Goal: Information Seeking & Learning: Learn about a topic

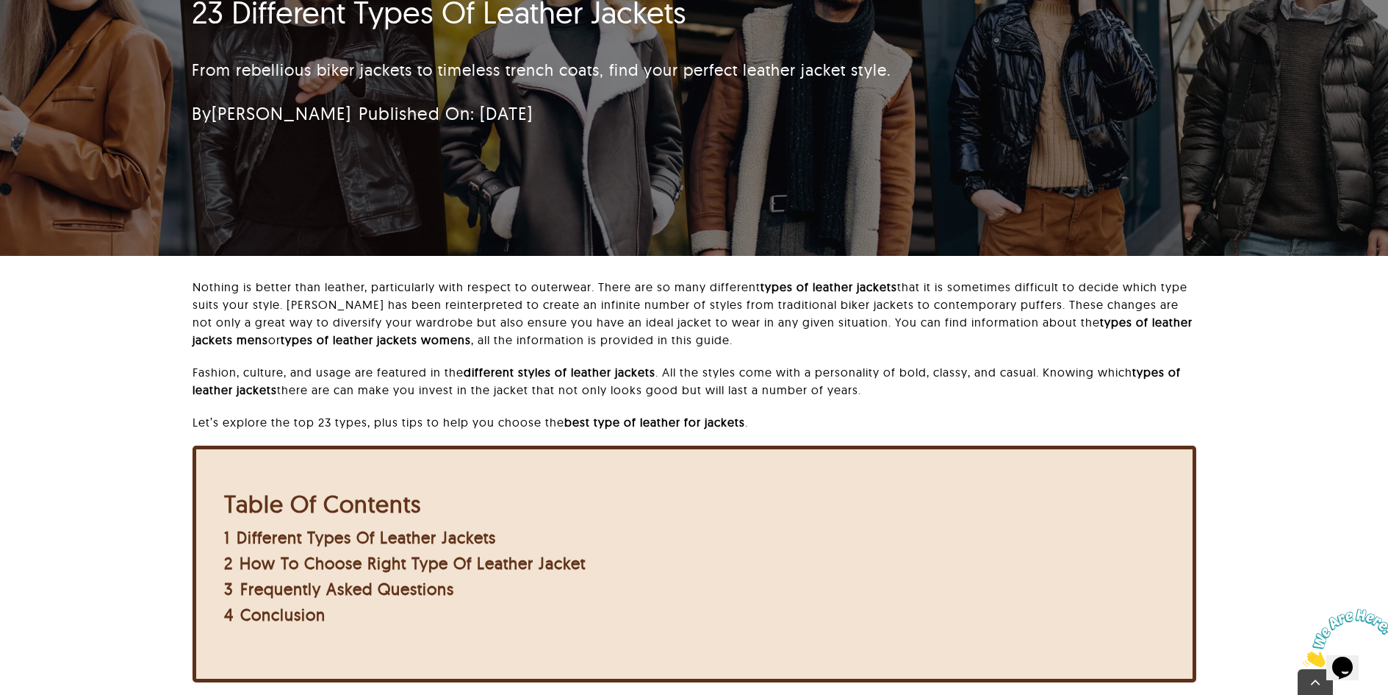
scroll to position [294, 0]
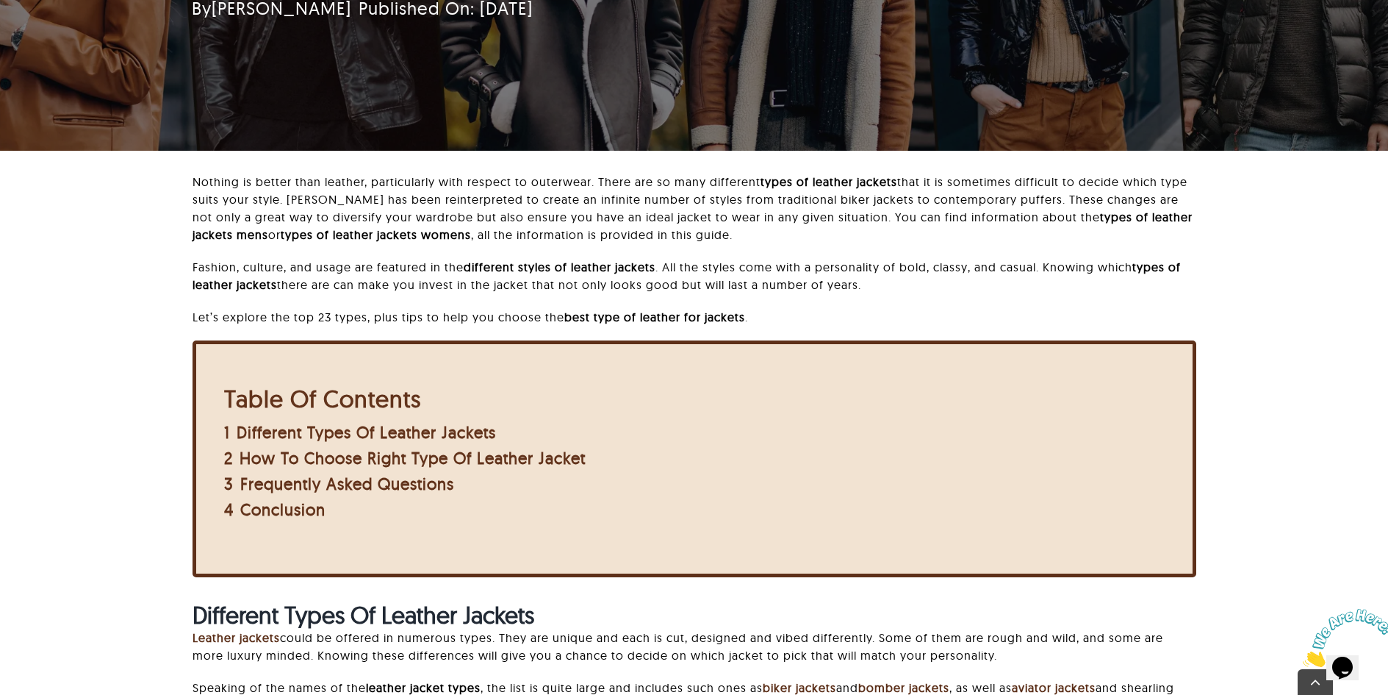
click at [124, 426] on div "Nothing is better than leather, particularly with respect to outerwear. There a…" at bounding box center [694, 467] width 1234 height 588
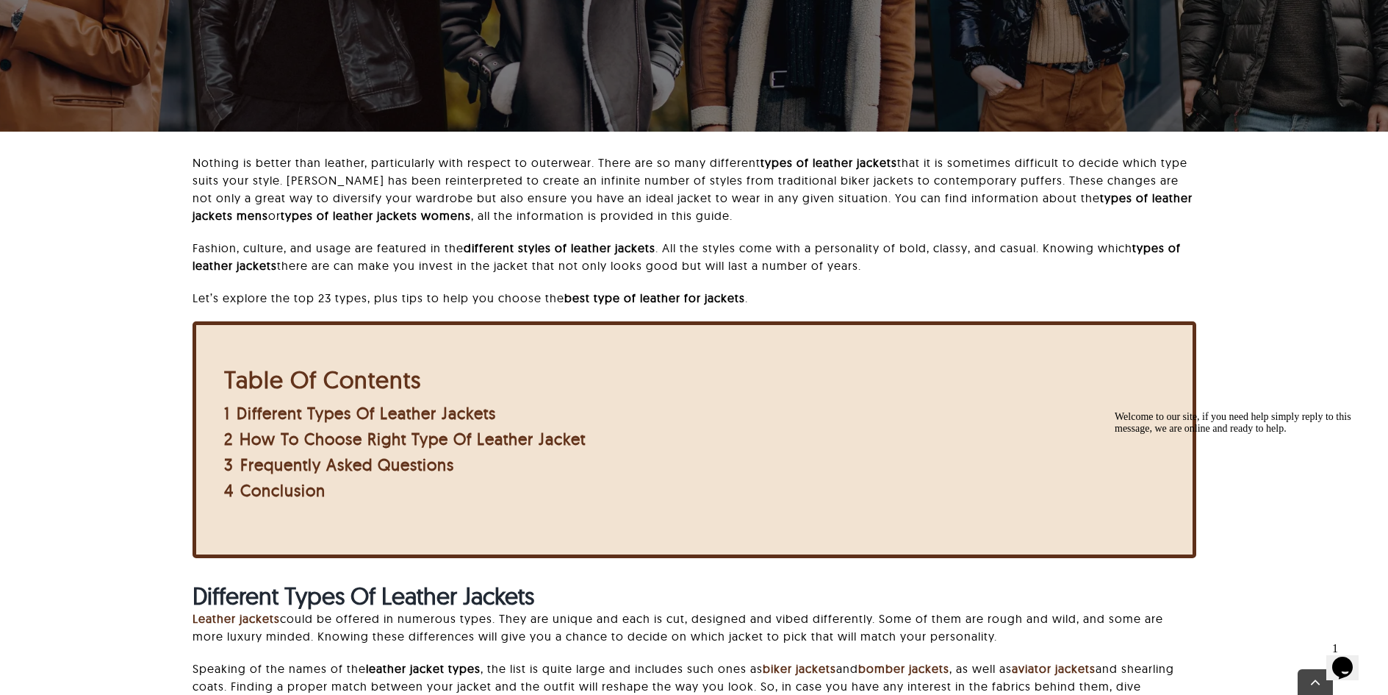
scroll to position [588, 0]
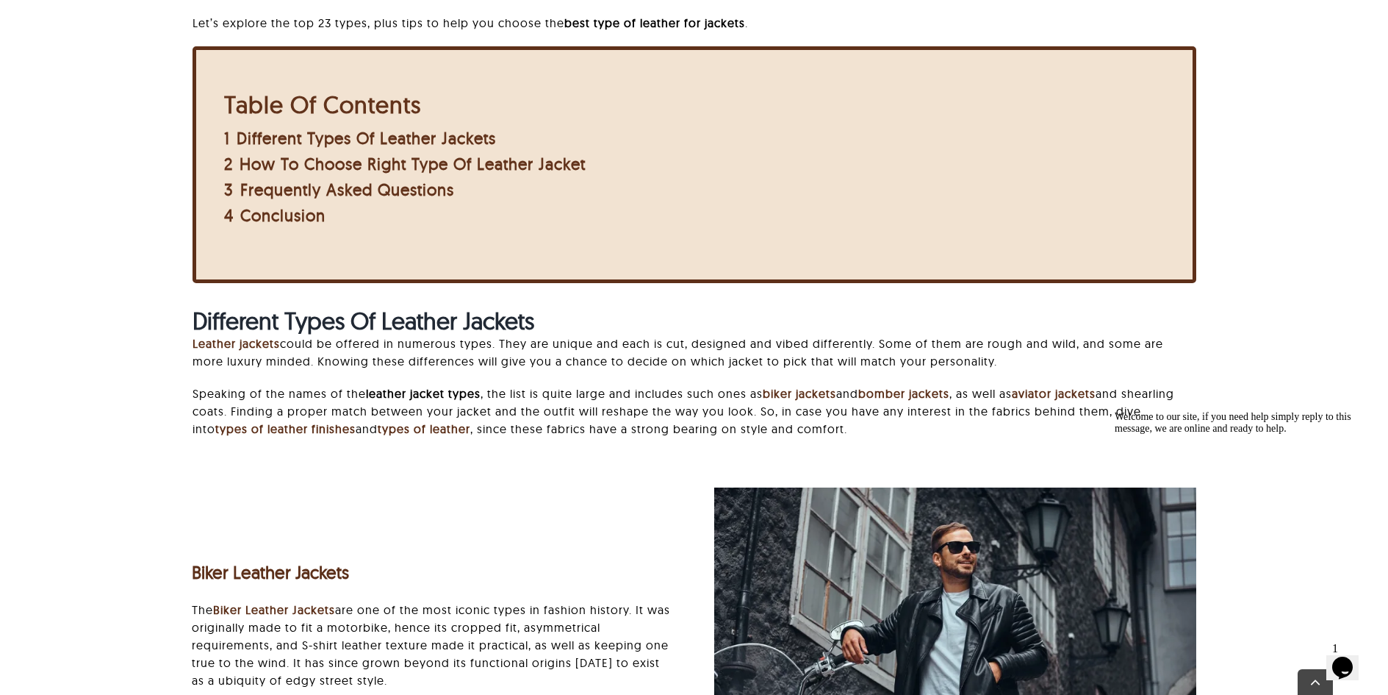
click at [101, 379] on div "Nothing is better than leather, particularly with respect to outerwear. There a…" at bounding box center [694, 173] width 1234 height 588
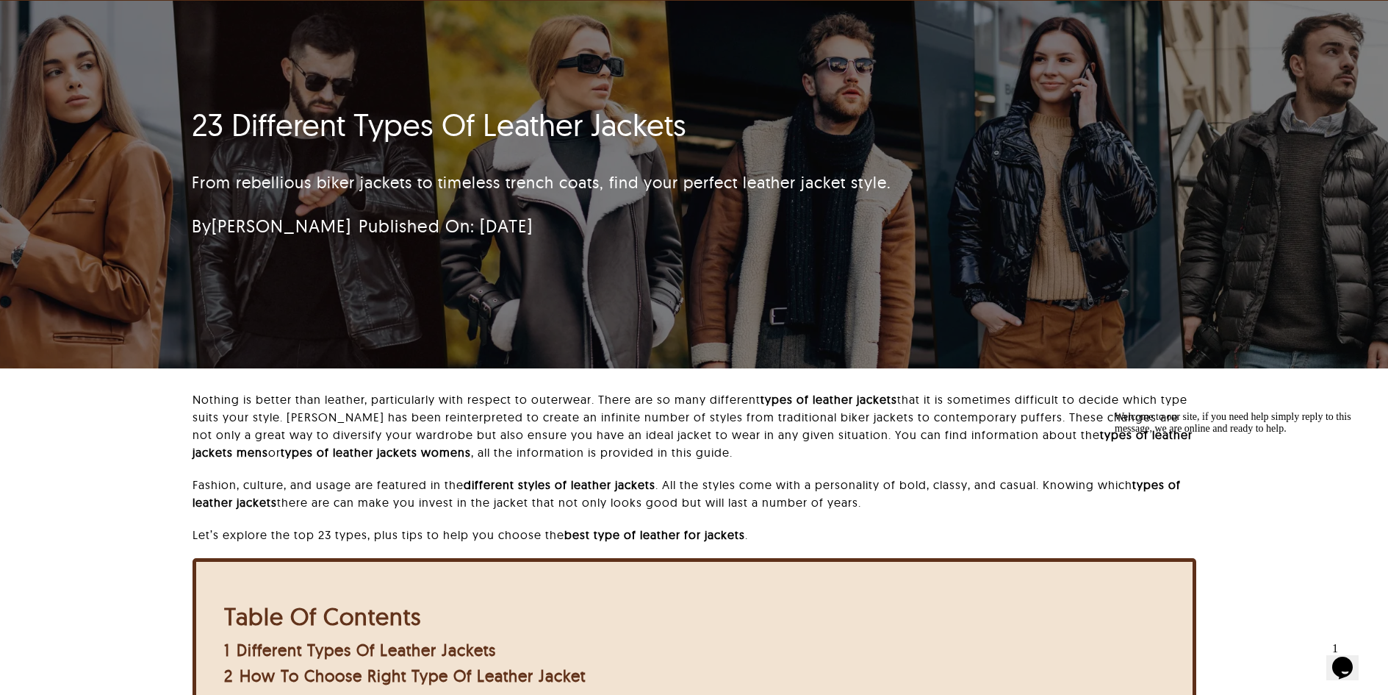
scroll to position [73, 0]
